Goal: Task Accomplishment & Management: Complete application form

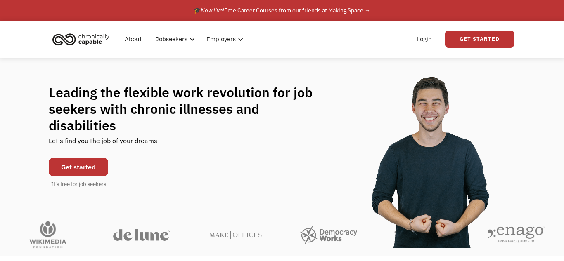
click at [92, 158] on link "Get started" at bounding box center [78, 167] width 59 height 18
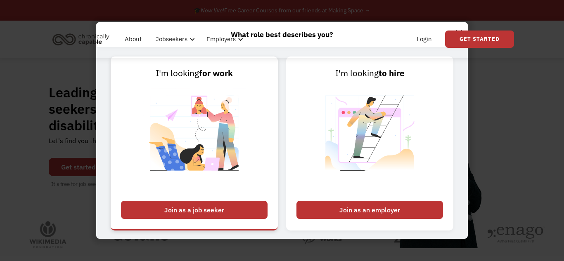
click at [175, 217] on div "Join as a job seeker" at bounding box center [194, 210] width 147 height 18
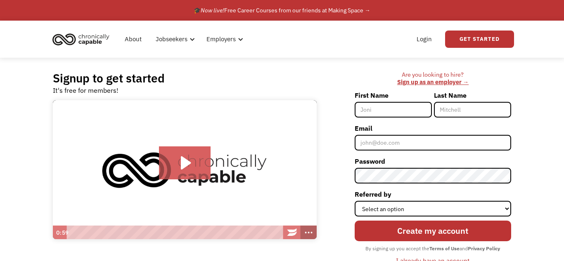
click at [306, 235] on icon "Show more buttons" at bounding box center [308, 233] width 17 height 14
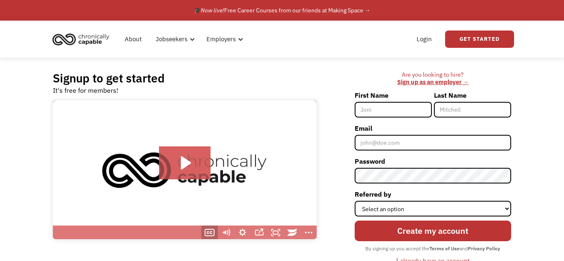
click at [213, 230] on icon "Show captions menu" at bounding box center [210, 233] width 17 height 14
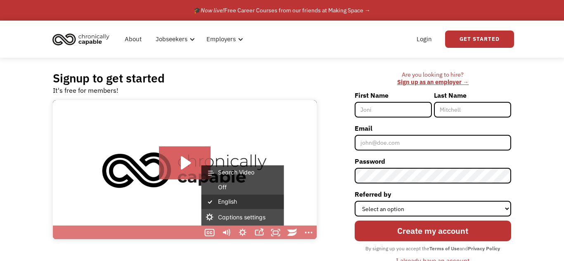
click at [223, 207] on label "English" at bounding box center [243, 202] width 83 height 14
click at [202, 195] on input "English" at bounding box center [202, 195] width 0 height 0
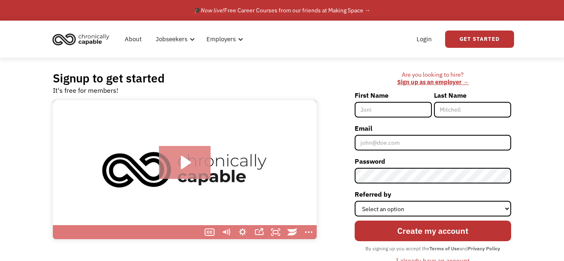
click at [175, 157] on icon "Play Video: Introducing Chronically Capable" at bounding box center [185, 162] width 52 height 33
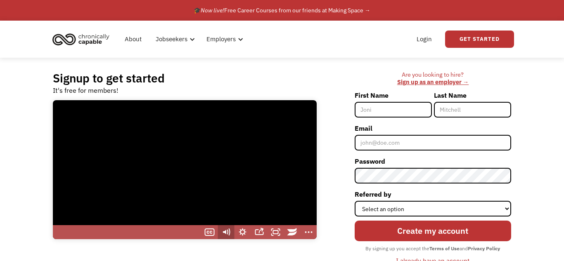
click at [225, 232] on icon "Mute" at bounding box center [224, 232] width 3 height 4
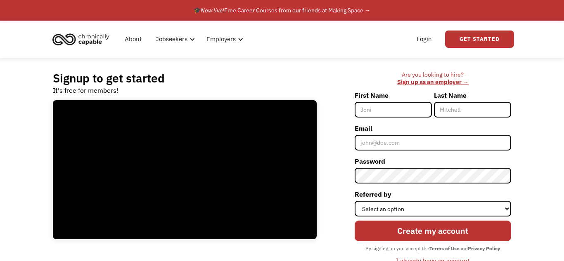
click at [371, 108] on input "First Name" at bounding box center [393, 110] width 77 height 16
